Goal: Transaction & Acquisition: Download file/media

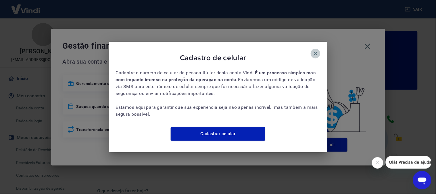
click at [316, 52] on icon "button" at bounding box center [315, 53] width 7 height 7
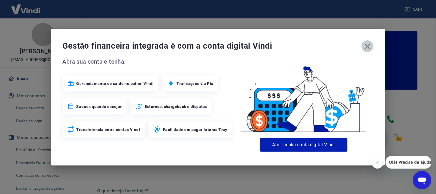
drag, startPoint x: 362, startPoint y: 49, endPoint x: 367, endPoint y: 47, distance: 5.4
click at [363, 48] on button "button" at bounding box center [367, 46] width 12 height 12
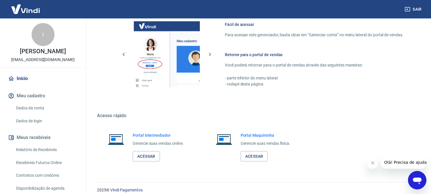
scroll to position [320, 0]
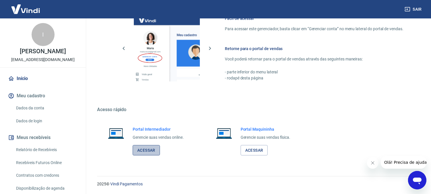
click at [142, 150] on link "Acessar" at bounding box center [146, 150] width 27 height 11
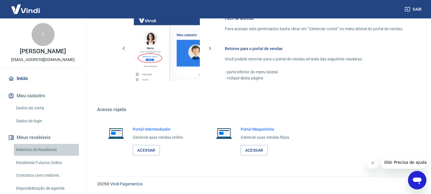
click at [47, 149] on link "Relatório de Recebíveis" at bounding box center [46, 150] width 65 height 12
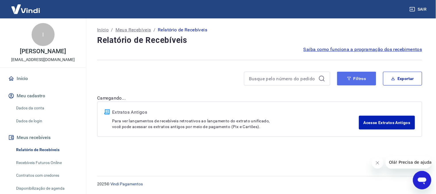
click at [357, 82] on button "Filtros" at bounding box center [356, 78] width 39 height 14
click at [356, 79] on button "Filtros" at bounding box center [356, 78] width 39 height 14
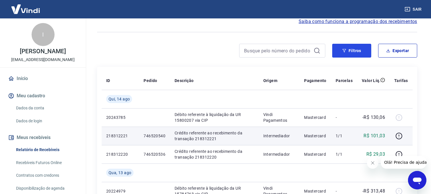
scroll to position [32, 0]
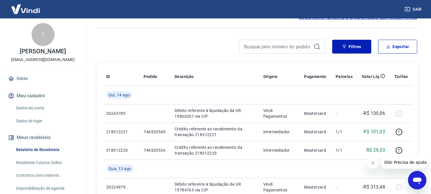
click at [373, 164] on icon "Fechar mensagem da empresa" at bounding box center [372, 162] width 5 height 5
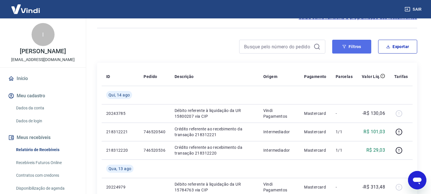
click at [361, 50] on button "Filtros" at bounding box center [351, 47] width 39 height 14
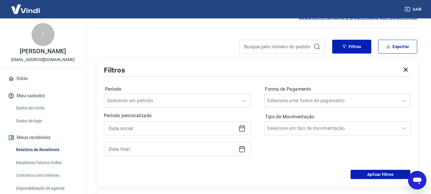
click at [138, 133] on div at bounding box center [177, 128] width 146 height 14
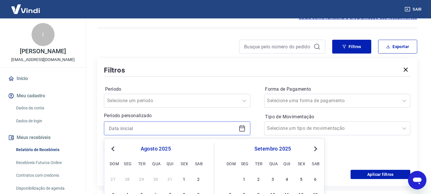
click at [139, 130] on input at bounding box center [172, 128] width 127 height 9
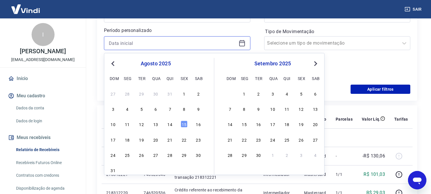
scroll to position [127, 0]
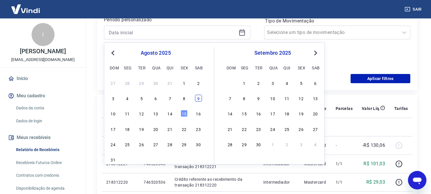
click at [197, 98] on div "9" at bounding box center [198, 97] width 7 height 7
type input "09/08/2025"
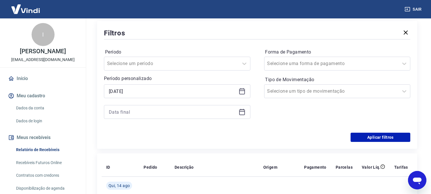
scroll to position [64, 0]
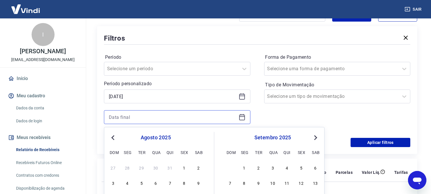
click at [145, 116] on input at bounding box center [172, 117] width 127 height 9
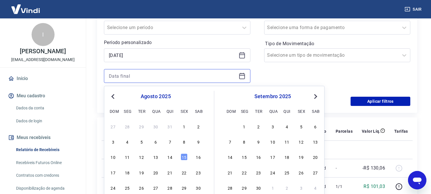
scroll to position [127, 0]
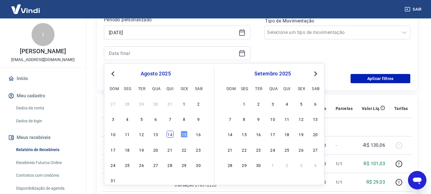
click at [168, 134] on div "14" at bounding box center [170, 134] width 7 height 7
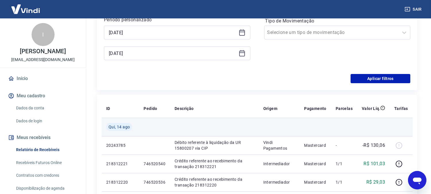
type input "14/08/2025"
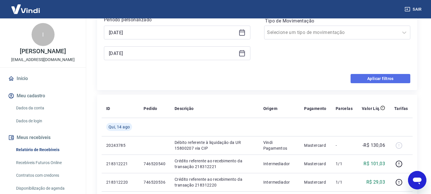
click at [400, 78] on button "Aplicar filtros" at bounding box center [381, 78] width 60 height 9
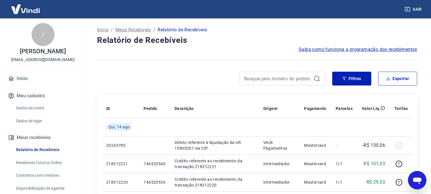
click at [363, 64] on div at bounding box center [257, 60] width 320 height 14
click at [389, 80] on icon "button" at bounding box center [388, 79] width 3 height 1
type input "09/08/2025"
type input "14/08/2025"
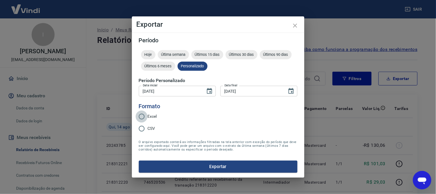
click at [146, 113] on input "Excel" at bounding box center [142, 116] width 12 height 12
radio input "true"
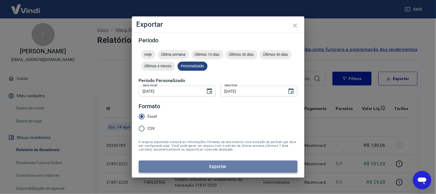
click at [210, 164] on button "Exportar" at bounding box center [218, 166] width 158 height 12
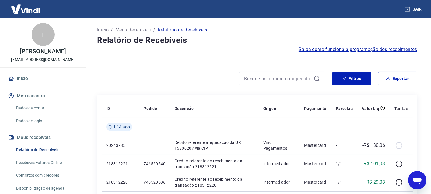
drag, startPoint x: 290, startPoint y: 48, endPoint x: 412, endPoint y: 42, distance: 122.2
click at [413, 39] on h4 "Relatório de Recebíveis" at bounding box center [257, 39] width 320 height 11
drag, startPoint x: 423, startPoint y: 50, endPoint x: 284, endPoint y: 52, distance: 139.0
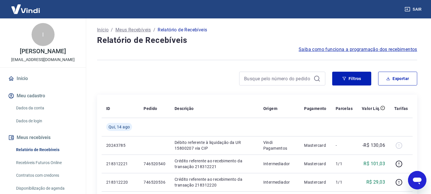
click at [278, 49] on div "Saiba como funciona a programação dos recebimentos" at bounding box center [257, 49] width 320 height 7
